Goal: Task Accomplishment & Management: Manage account settings

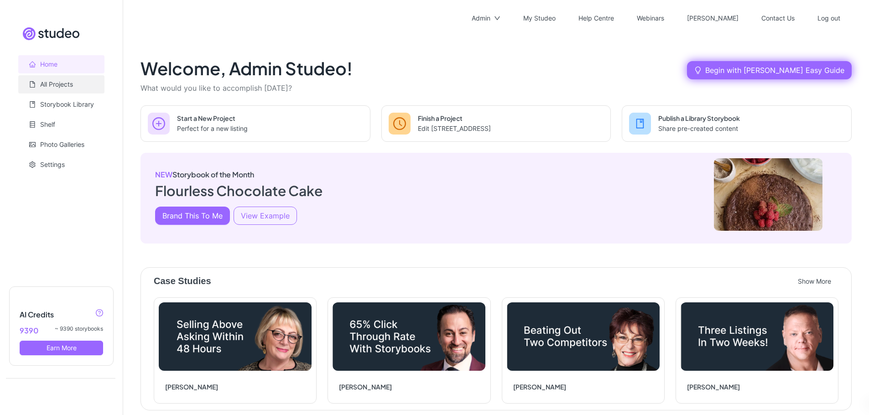
click at [50, 85] on link "All Projects" at bounding box center [56, 84] width 33 height 8
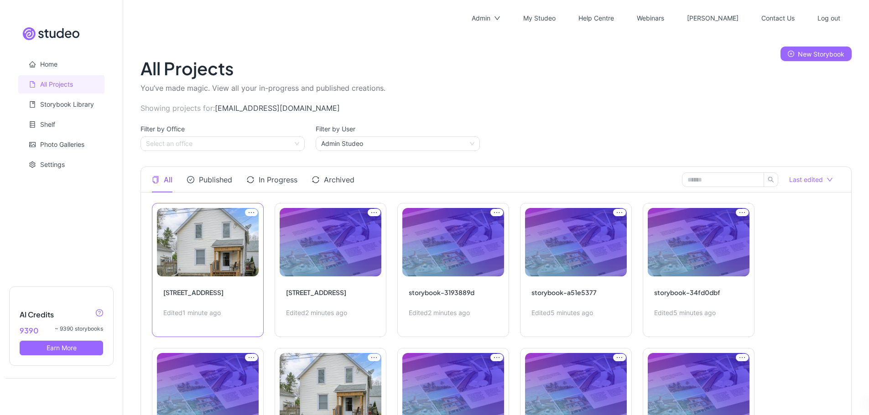
click at [208, 238] on link "Edit Project" at bounding box center [208, 270] width 112 height 134
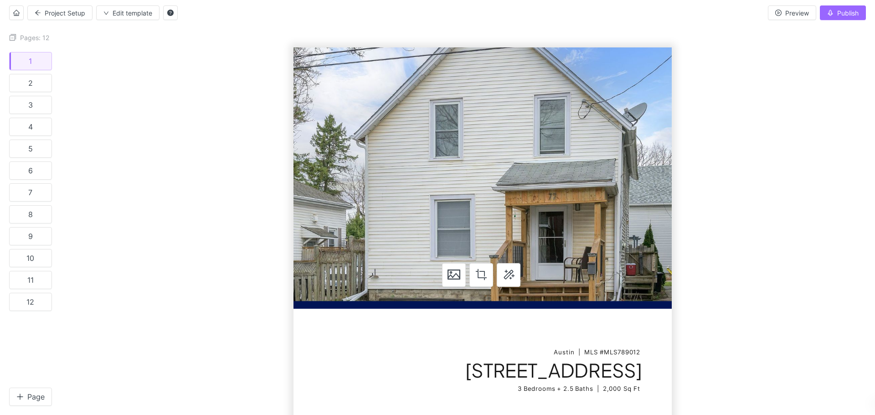
click at [243, 179] on div at bounding box center [468, 224] width 814 height 382
click at [18, 12] on icon "home" at bounding box center [16, 13] width 6 height 6
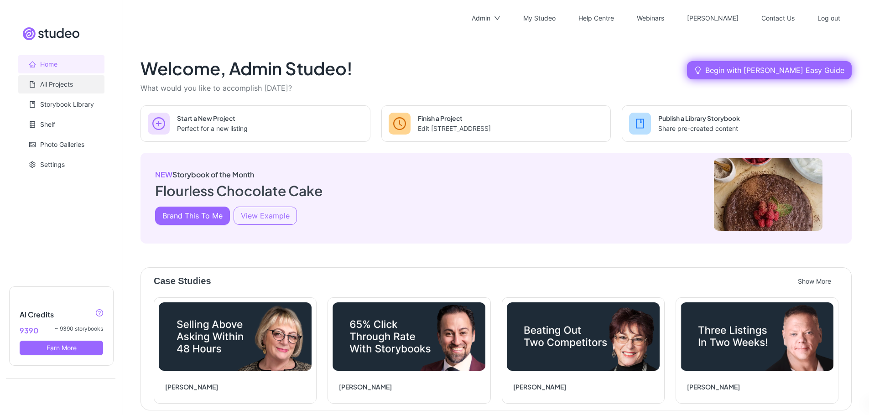
click at [61, 83] on link "All Projects" at bounding box center [56, 84] width 33 height 8
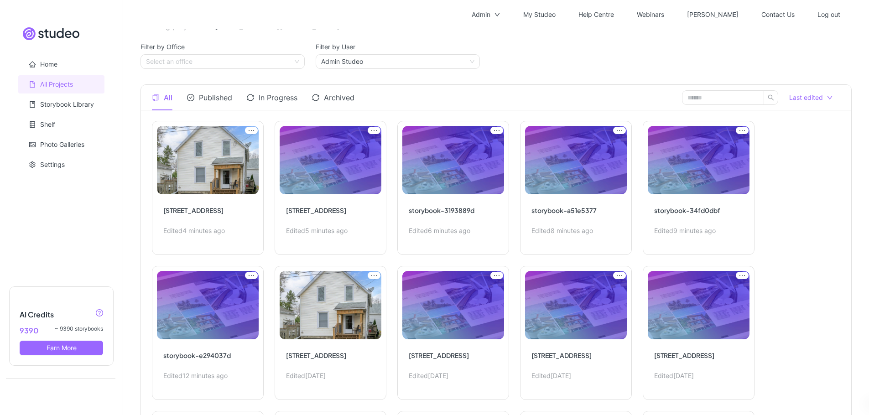
scroll to position [83, 0]
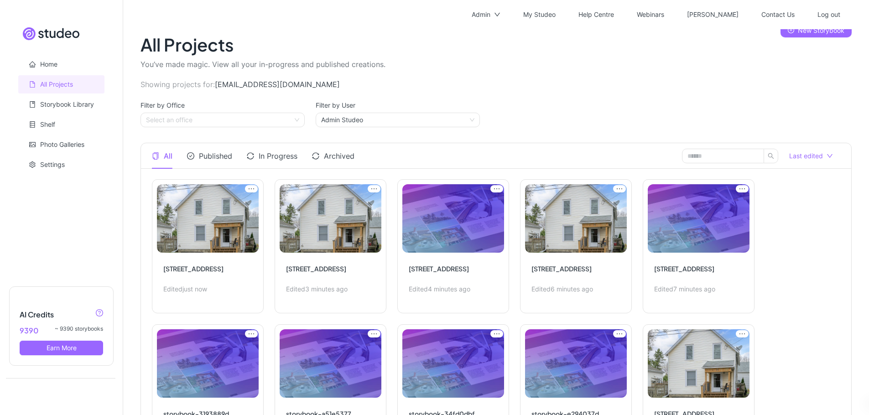
scroll to position [23, 0]
click at [201, 218] on link "Edit Project" at bounding box center [208, 247] width 112 height 134
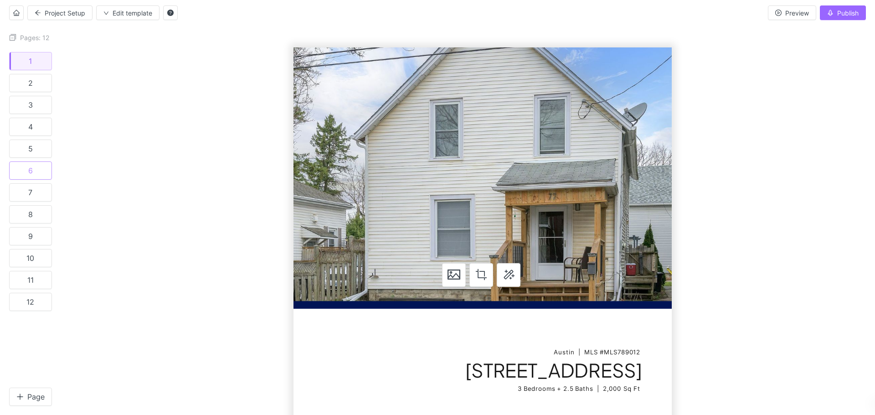
click at [34, 170] on button "6" at bounding box center [30, 170] width 43 height 18
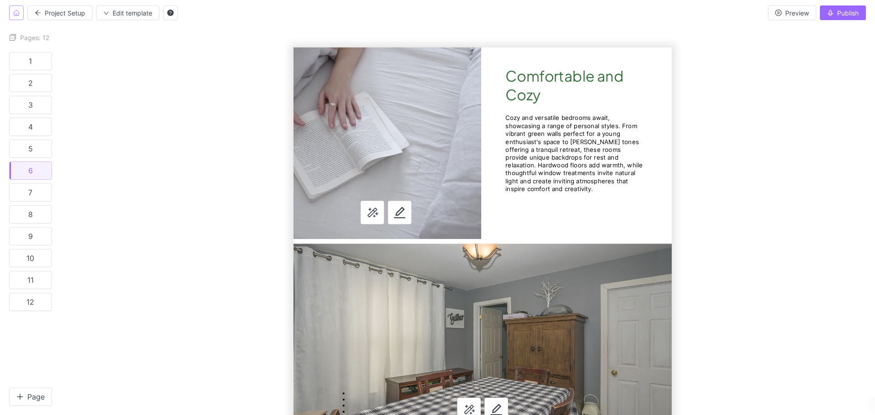
click at [16, 16] on span "Home" at bounding box center [16, 13] width 6 height 8
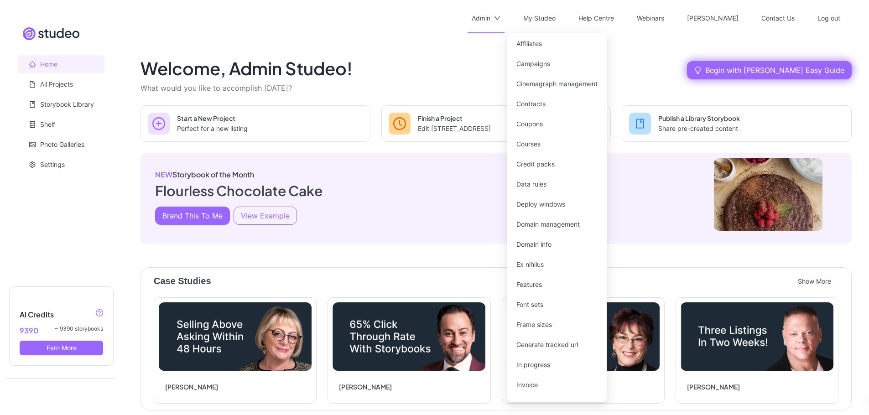
click at [500, 15] on div "Admin" at bounding box center [485, 18] width 29 height 29
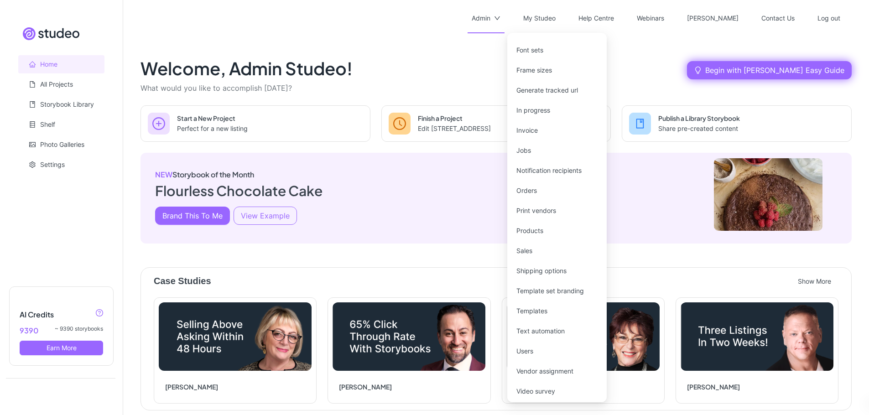
scroll to position [263, 0]
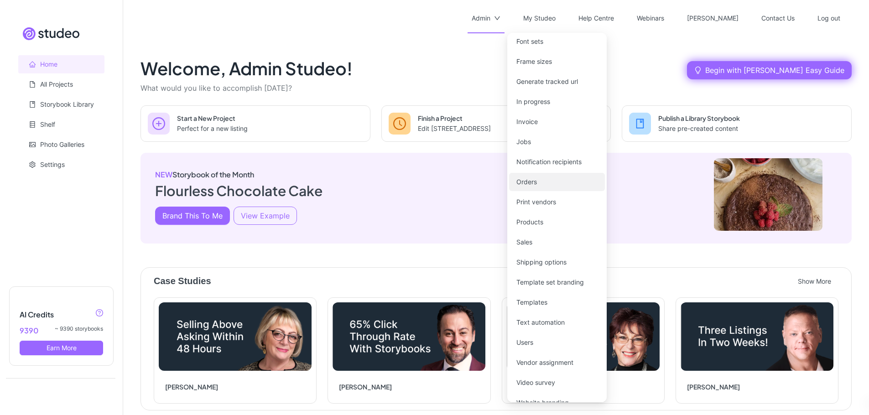
click at [534, 183] on link "Orders" at bounding box center [526, 182] width 21 height 8
